Goal: Check status

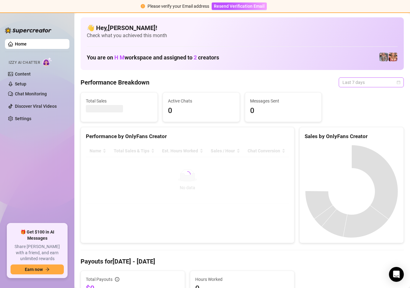
click at [400, 85] on span "Last 7 days" at bounding box center [371, 82] width 58 height 9
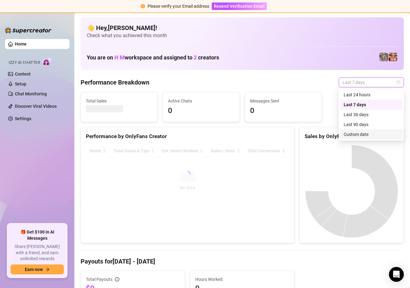
click at [355, 139] on div "Custom date" at bounding box center [371, 134] width 63 height 10
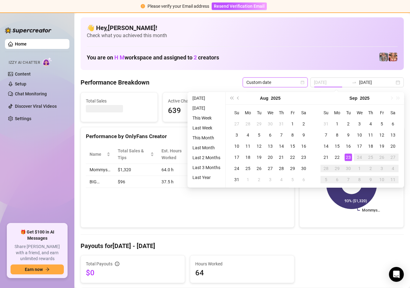
click at [350, 156] on div "23" at bounding box center [348, 157] width 7 height 7
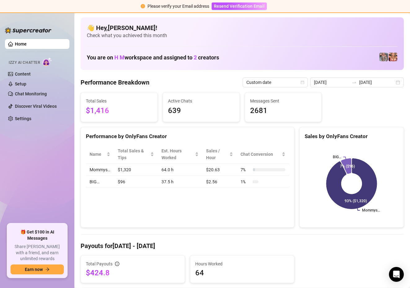
click at [342, 81] on input "[DATE]" at bounding box center [331, 82] width 35 height 7
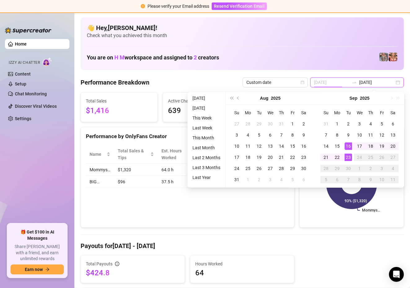
type input "[DATE]"
click at [349, 156] on div "23" at bounding box center [348, 157] width 7 height 7
type input "[DATE]"
